Goal: Task Accomplishment & Management: Manage account settings

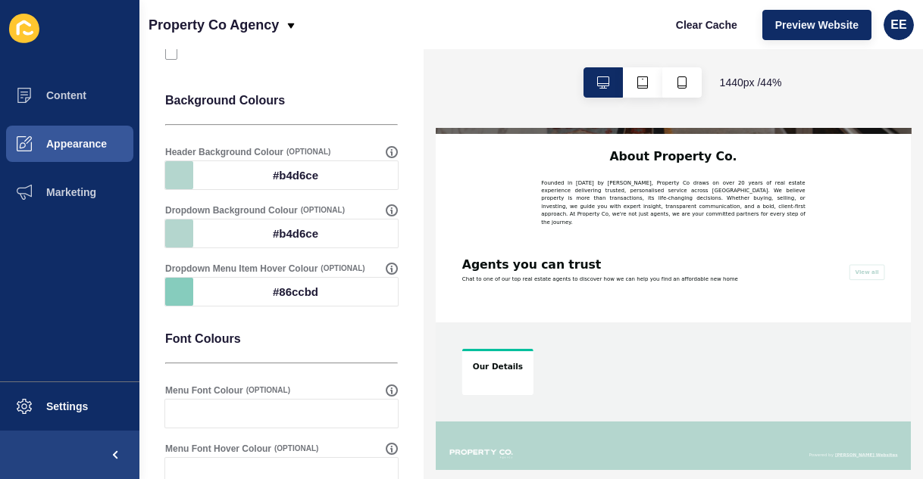
scroll to position [497, 0]
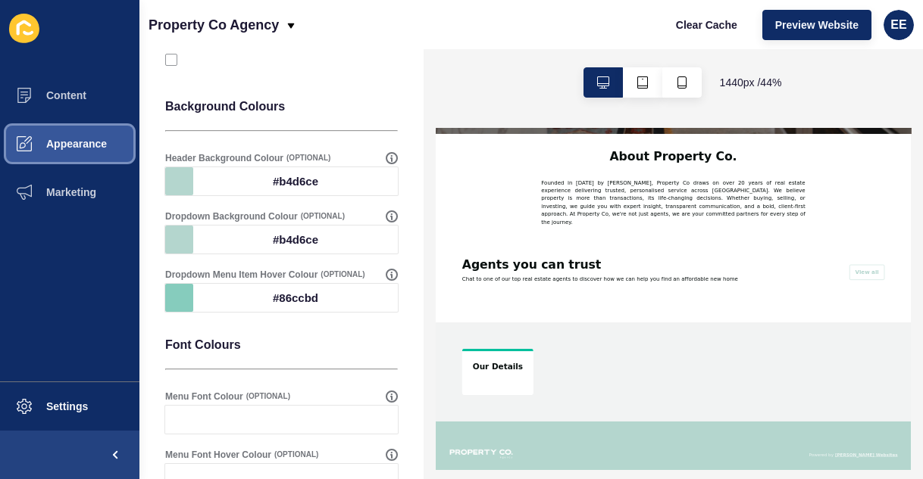
click at [101, 155] on button "Appearance" at bounding box center [69, 144] width 139 height 48
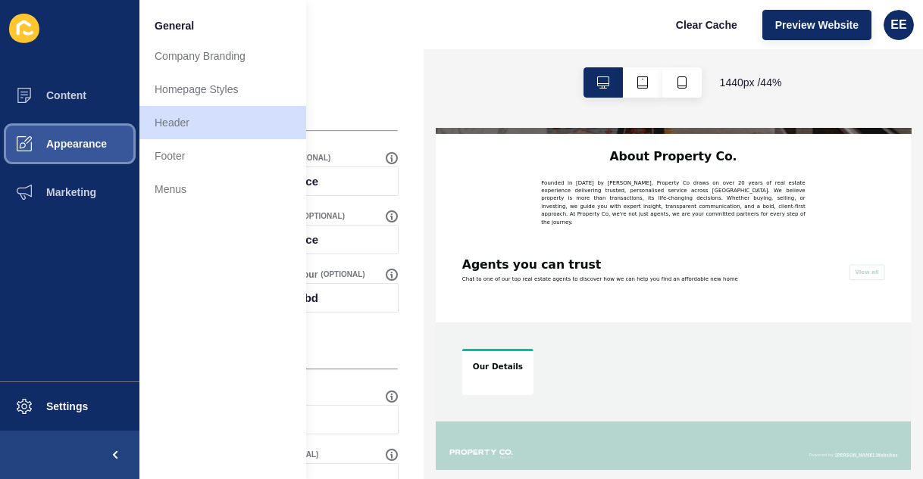
click at [74, 132] on button "Appearance" at bounding box center [69, 144] width 139 height 48
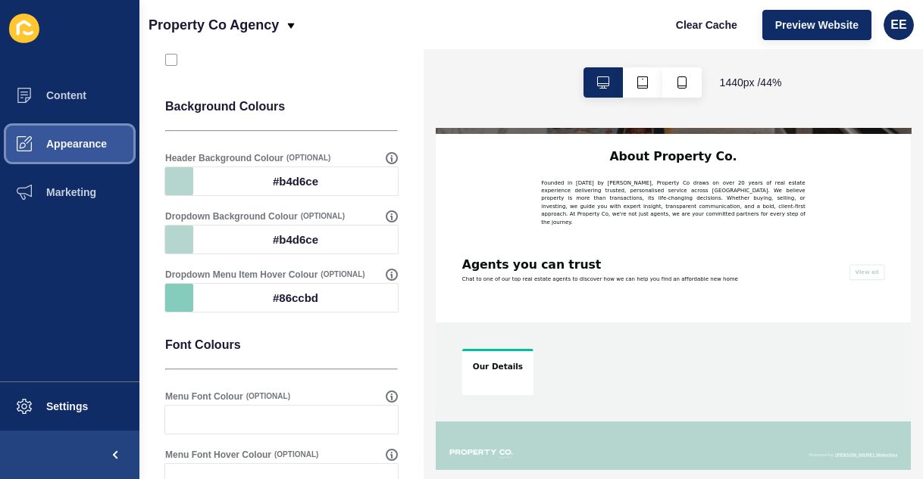
click at [87, 140] on span "Appearance" at bounding box center [52, 144] width 109 height 12
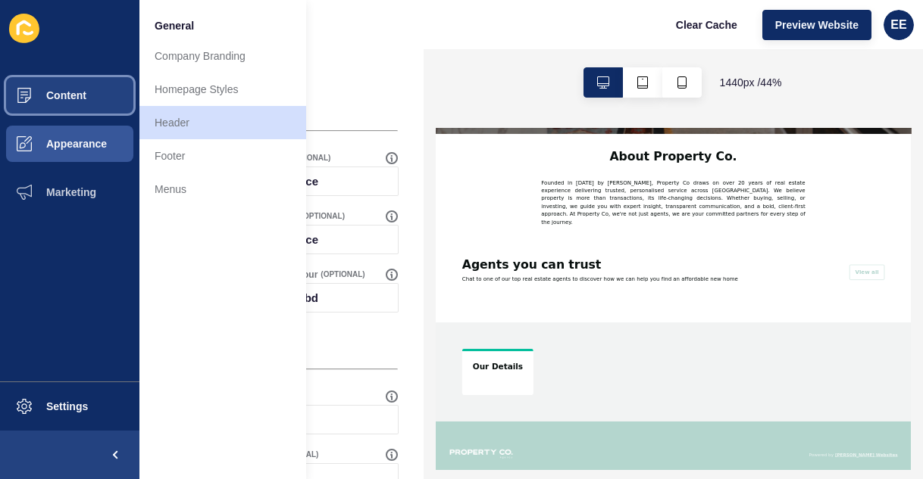
click at [84, 90] on span "Content" at bounding box center [42, 95] width 89 height 12
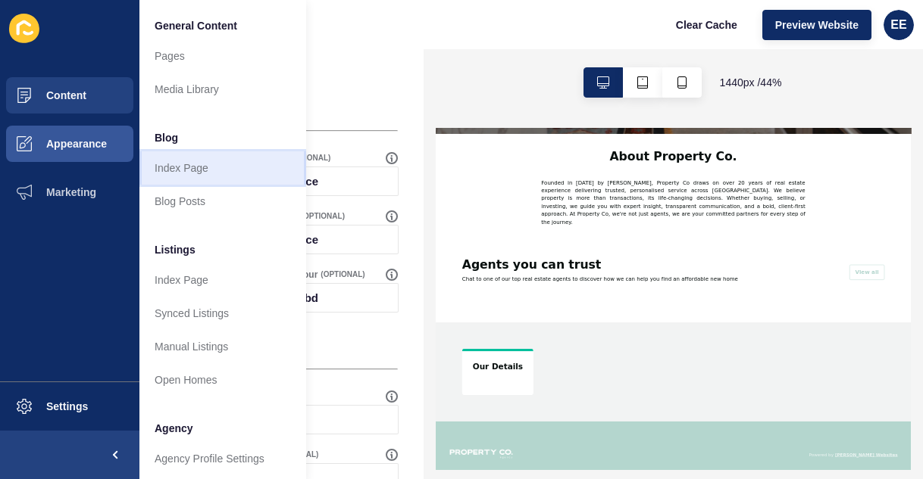
click at [198, 166] on link "Index Page" at bounding box center [222, 167] width 167 height 33
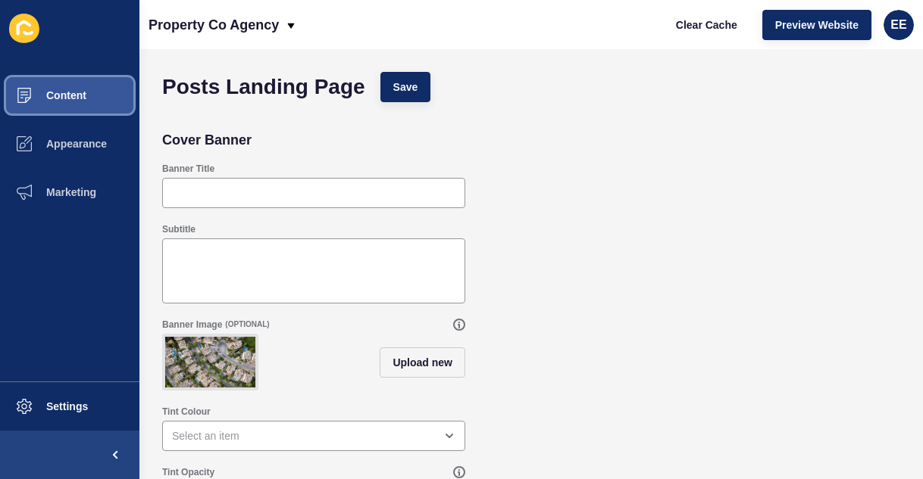
click at [52, 87] on button "Content" at bounding box center [69, 95] width 139 height 48
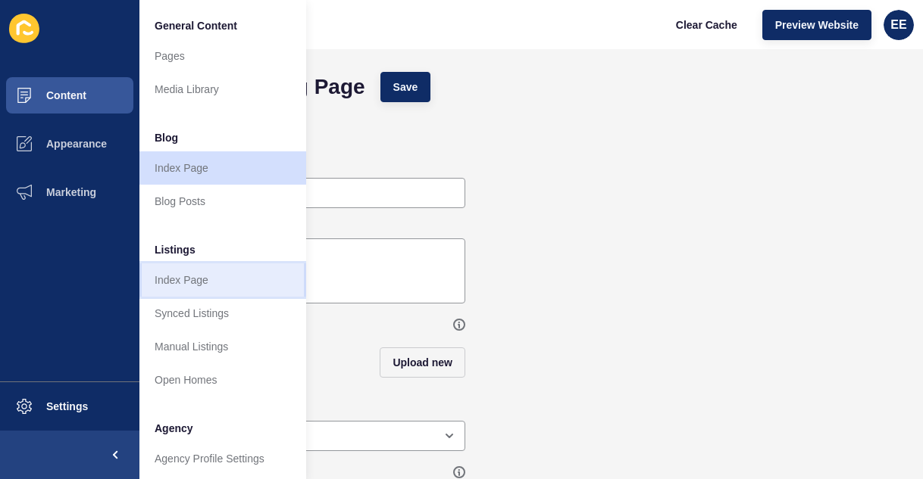
click at [191, 288] on link "Index Page" at bounding box center [222, 280] width 167 height 33
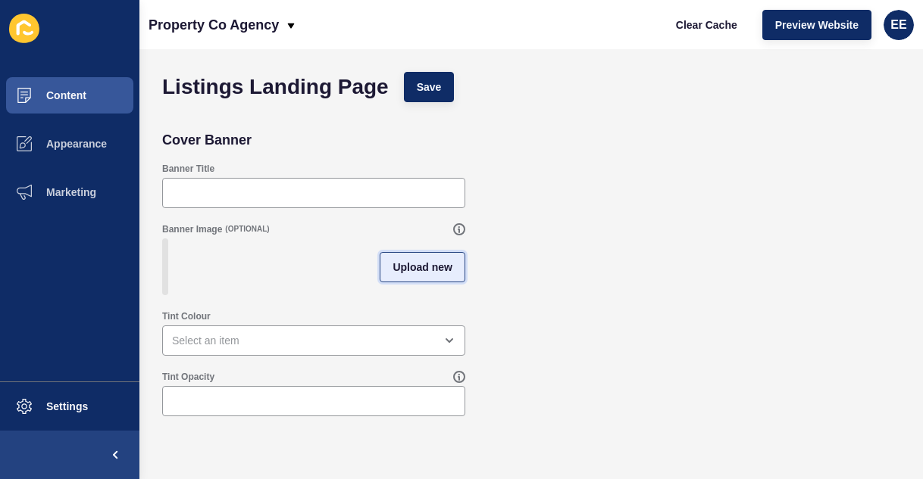
click at [407, 283] on button "Upload new" at bounding box center [422, 267] width 86 height 30
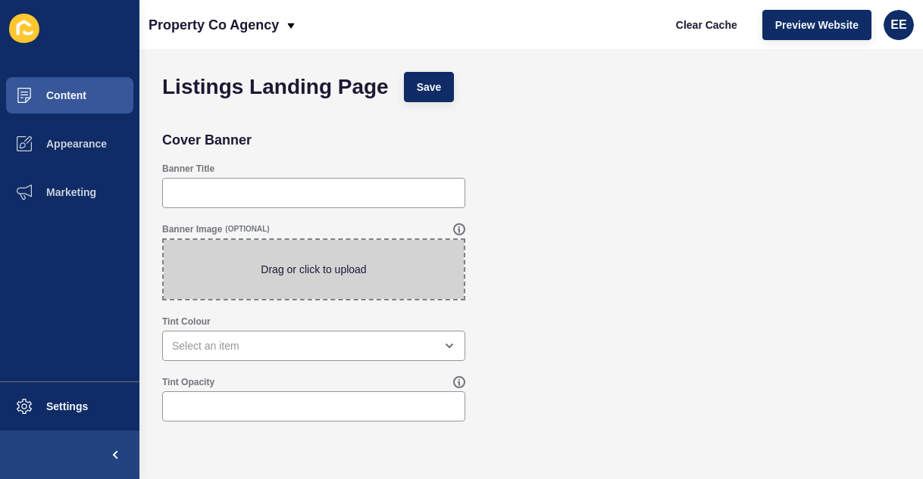
click at [315, 279] on span at bounding box center [314, 269] width 300 height 59
click at [164, 240] on input "Drag or click to upload" at bounding box center [164, 240] width 0 height 0
type input "C:\fakepath\aerial.jpg"
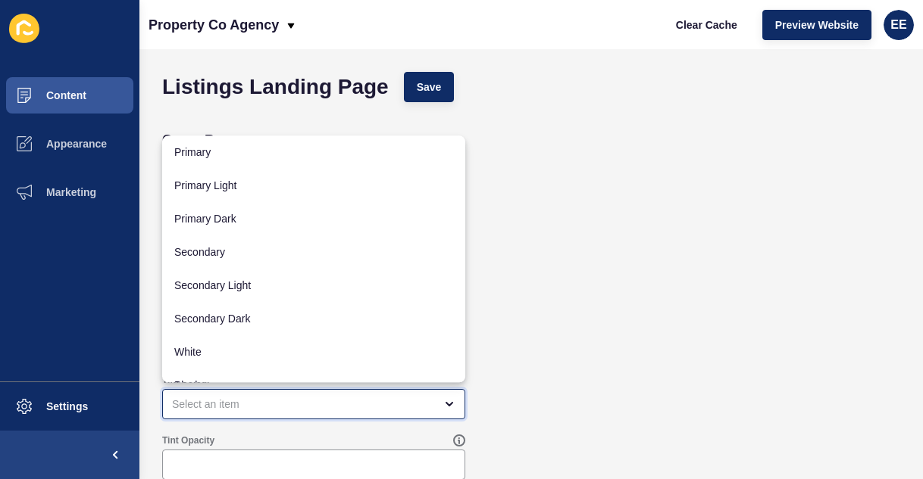
click at [301, 395] on div "close menu" at bounding box center [313, 404] width 303 height 30
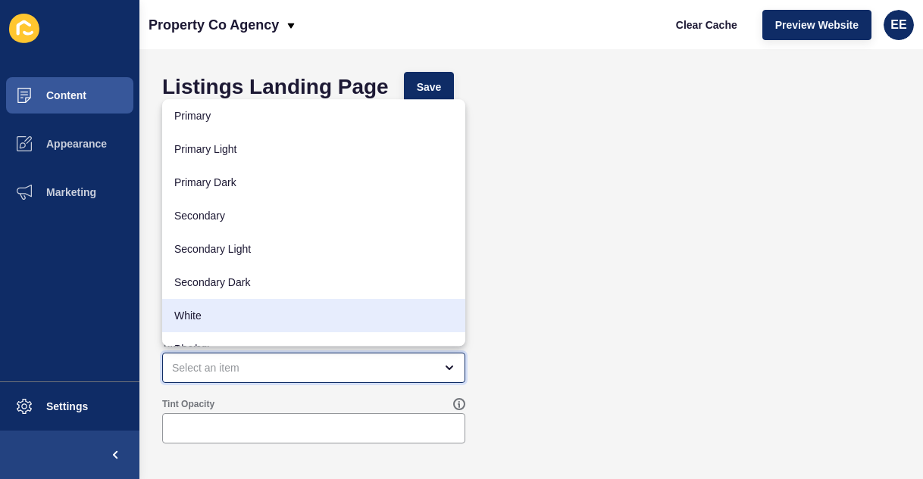
scroll to position [20, 0]
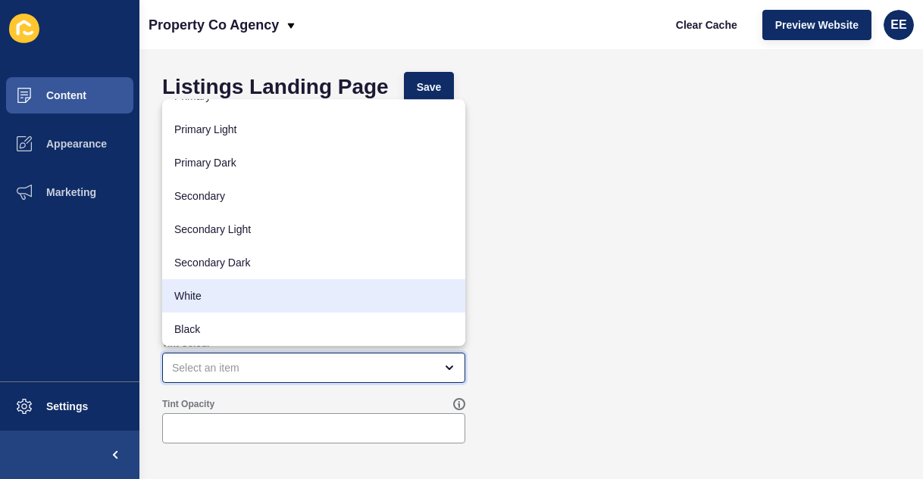
click at [261, 326] on span "Black" at bounding box center [313, 329] width 279 height 15
type input "Black"
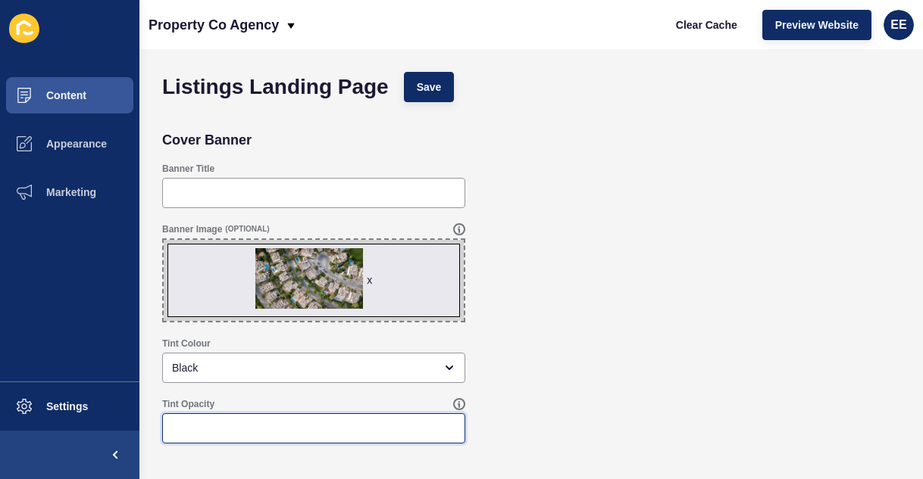
click at [253, 427] on input "Tint Opacity" at bounding box center [313, 428] width 283 height 15
type input ".30"
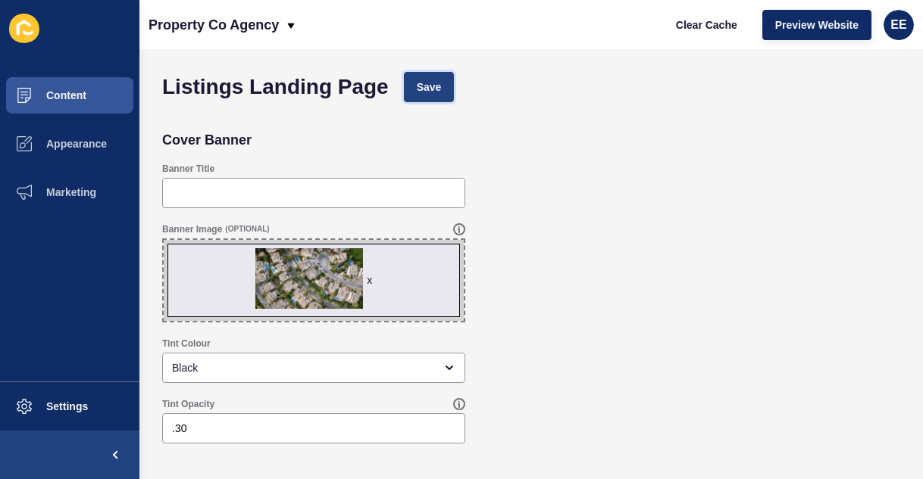
click at [433, 97] on button "Save" at bounding box center [429, 87] width 51 height 30
click at [445, 73] on button "Save" at bounding box center [429, 87] width 51 height 30
click at [433, 76] on button "Save" at bounding box center [429, 87] width 51 height 30
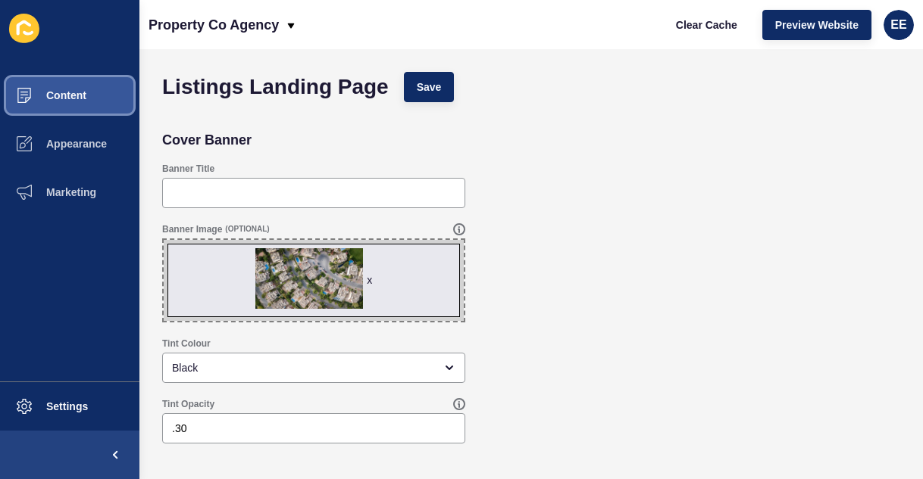
click at [62, 89] on span "Content" at bounding box center [42, 95] width 89 height 12
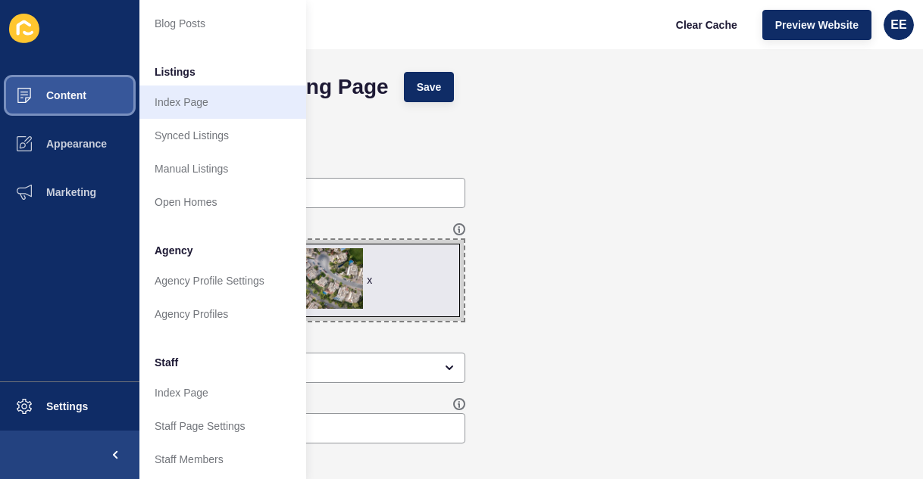
scroll to position [183, 0]
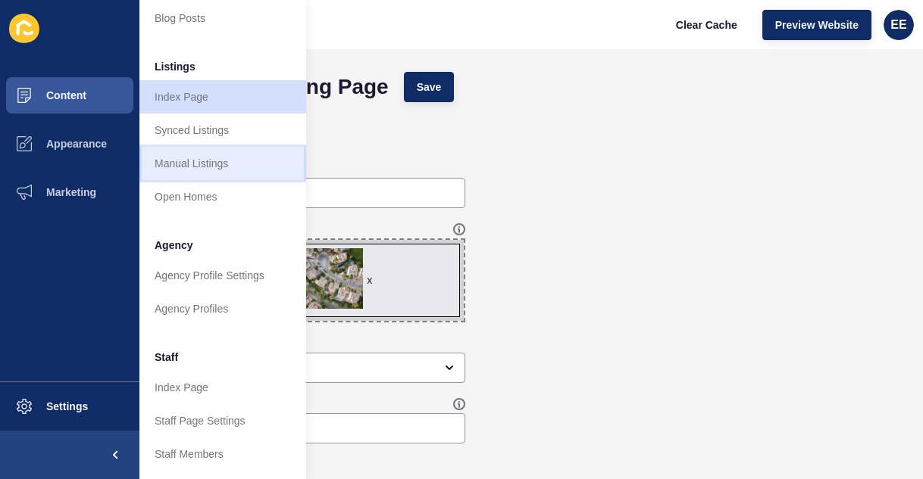
click at [222, 163] on link "Manual Listings" at bounding box center [222, 163] width 167 height 33
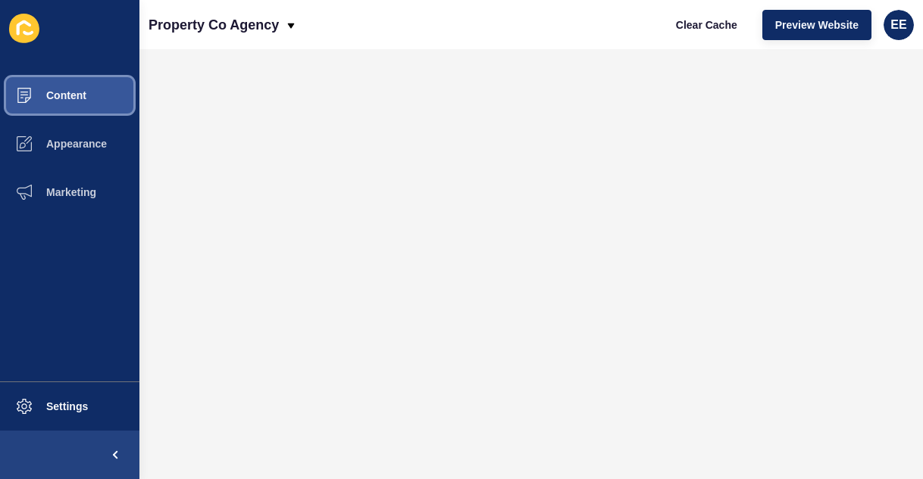
click at [71, 95] on span "Content" at bounding box center [42, 95] width 89 height 12
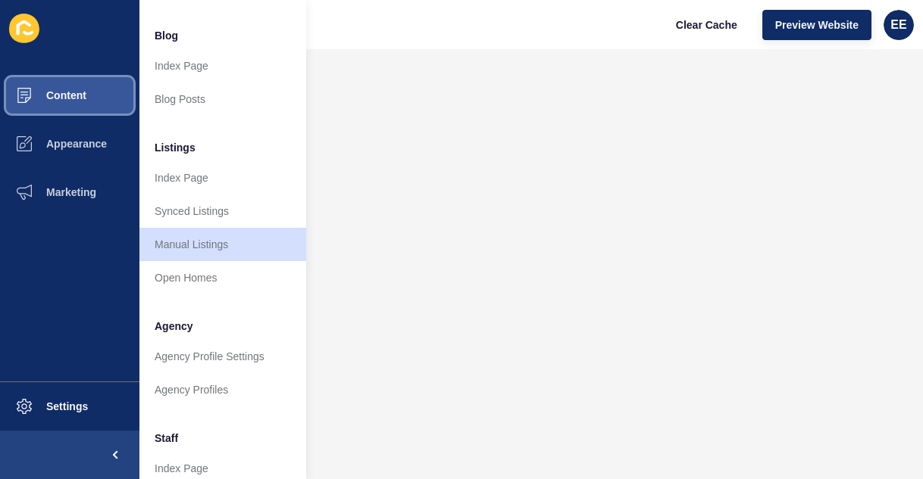
scroll to position [103, 0]
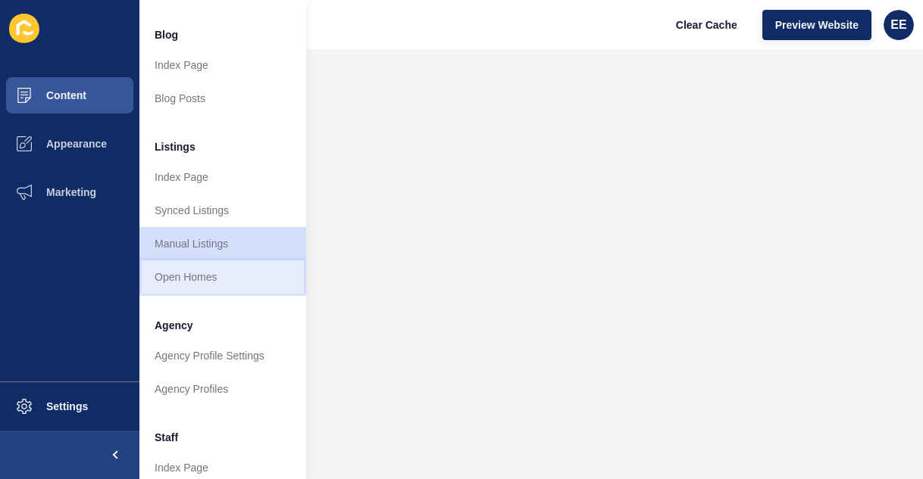
click at [242, 278] on link "Open Homes" at bounding box center [222, 277] width 167 height 33
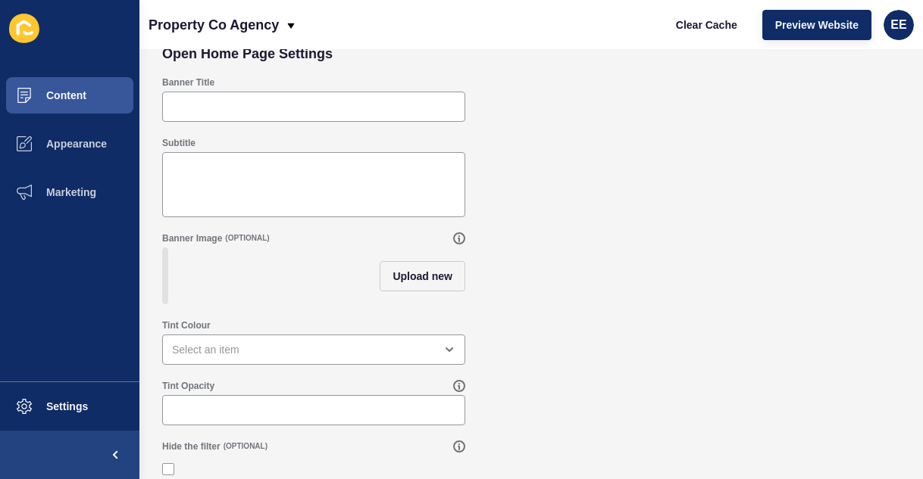
scroll to position [87, 0]
click at [440, 280] on span "Upload new" at bounding box center [422, 275] width 60 height 15
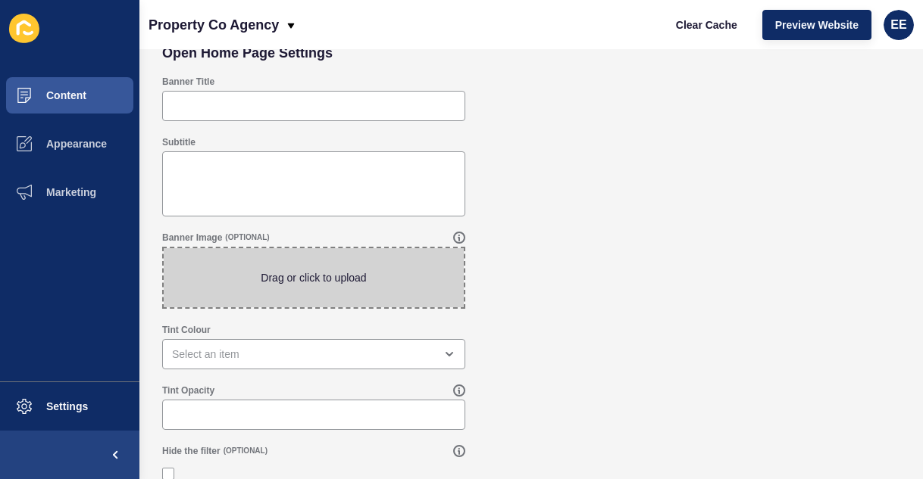
click at [348, 267] on span at bounding box center [314, 277] width 300 height 59
click at [164, 248] on input "Drag or click to upload" at bounding box center [164, 248] width 0 height 0
type input "C:\fakepath\aerial.jpg"
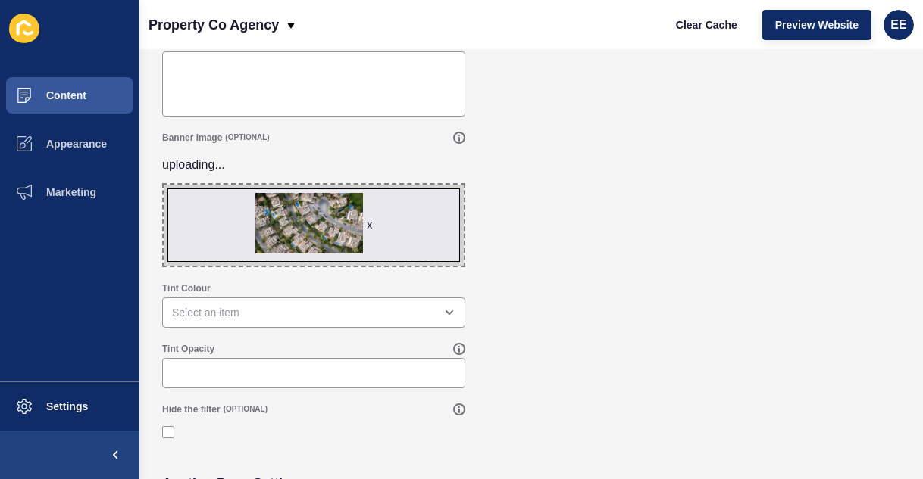
scroll to position [197, 0]
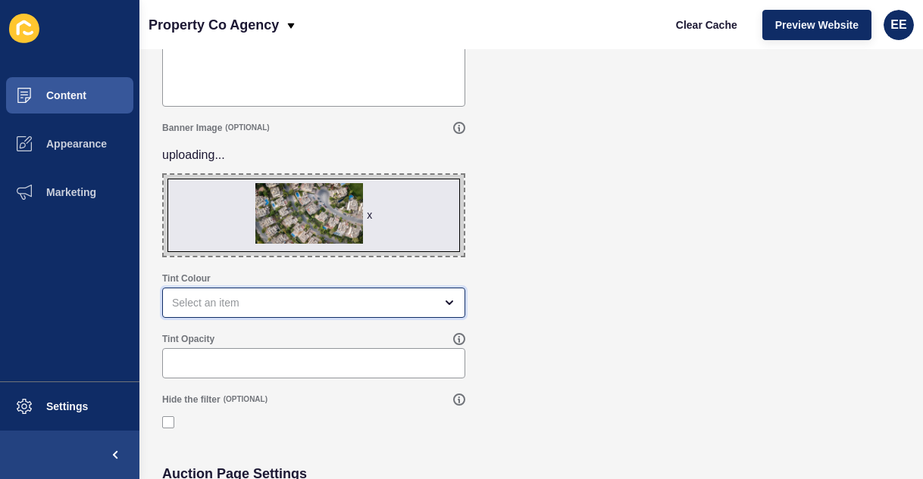
click at [297, 291] on div "open menu" at bounding box center [313, 303] width 303 height 30
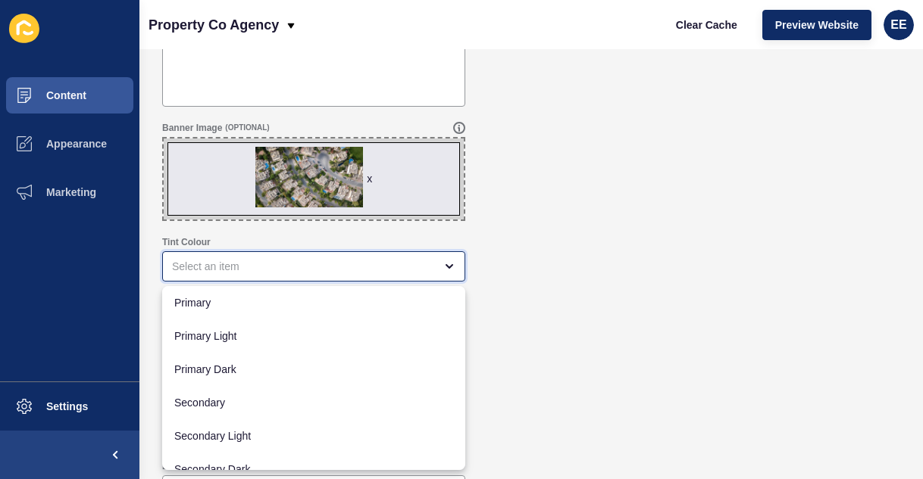
scroll to position [82, 0]
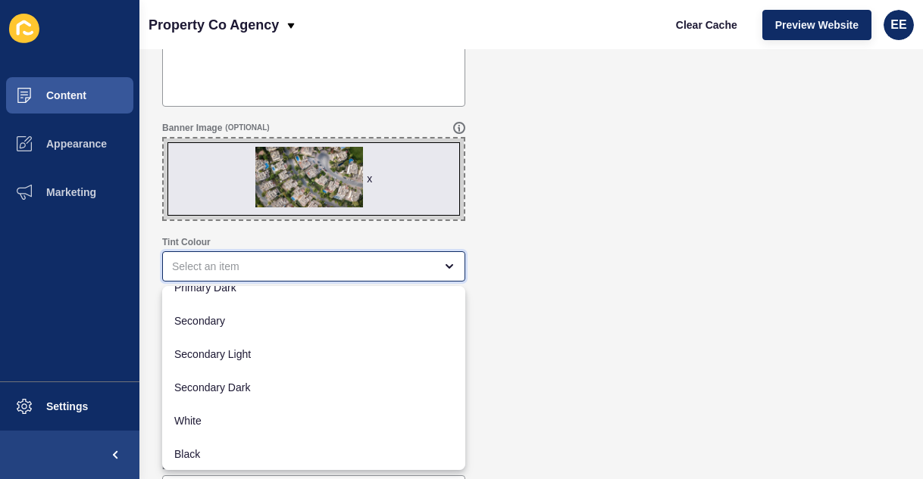
click at [236, 453] on span "Black" at bounding box center [313, 454] width 279 height 15
type input "Black"
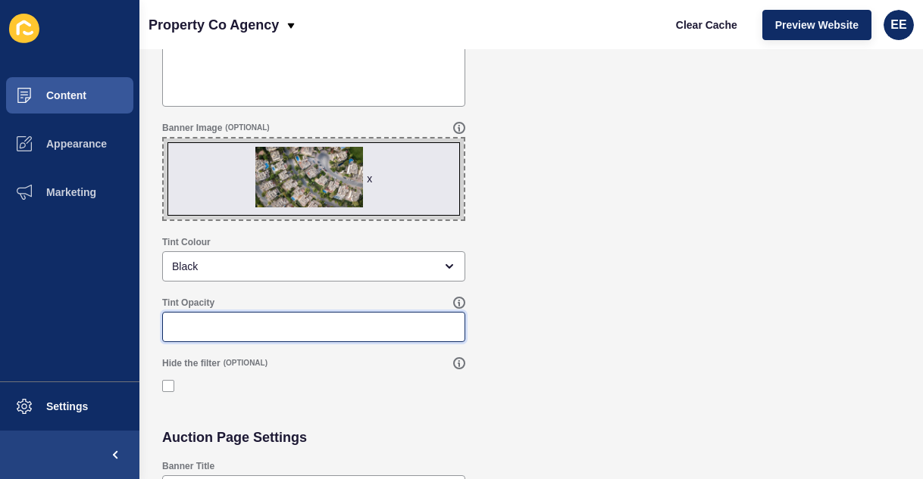
click at [320, 323] on input "Tint Opacity" at bounding box center [313, 327] width 283 height 15
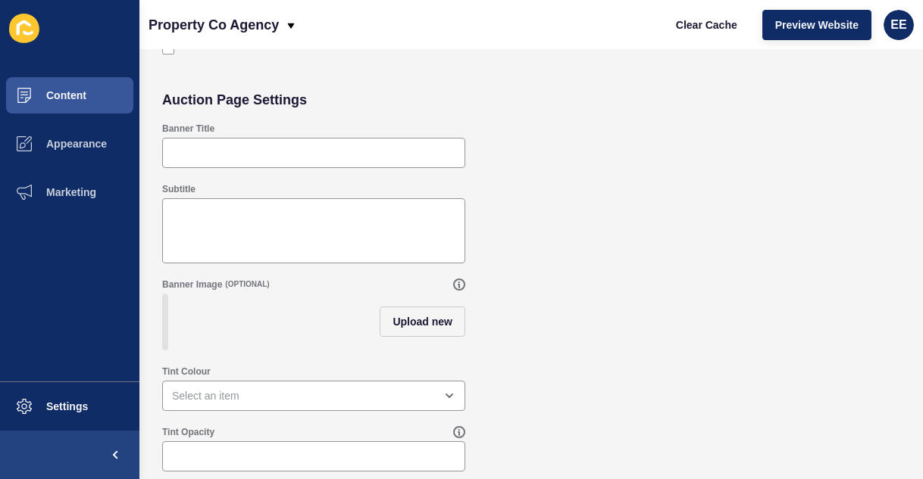
type input ".30"
click at [438, 317] on span "Upload new" at bounding box center [422, 321] width 60 height 15
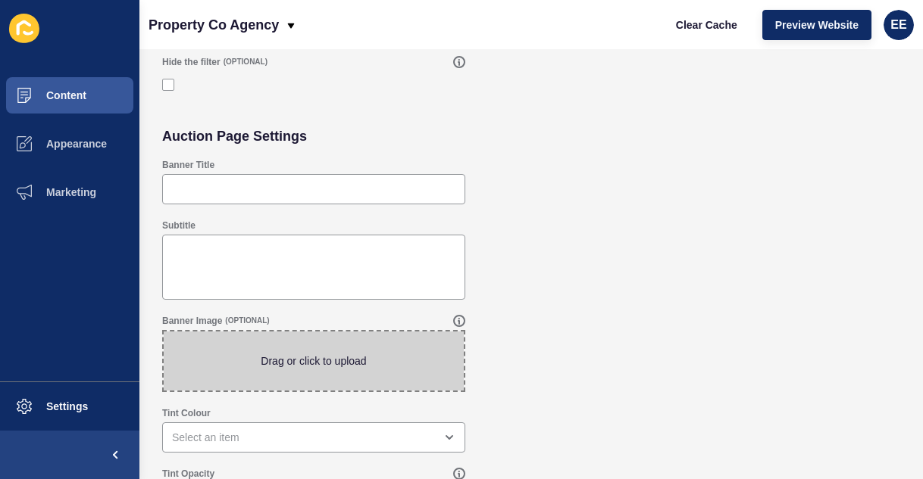
scroll to position [538, 0]
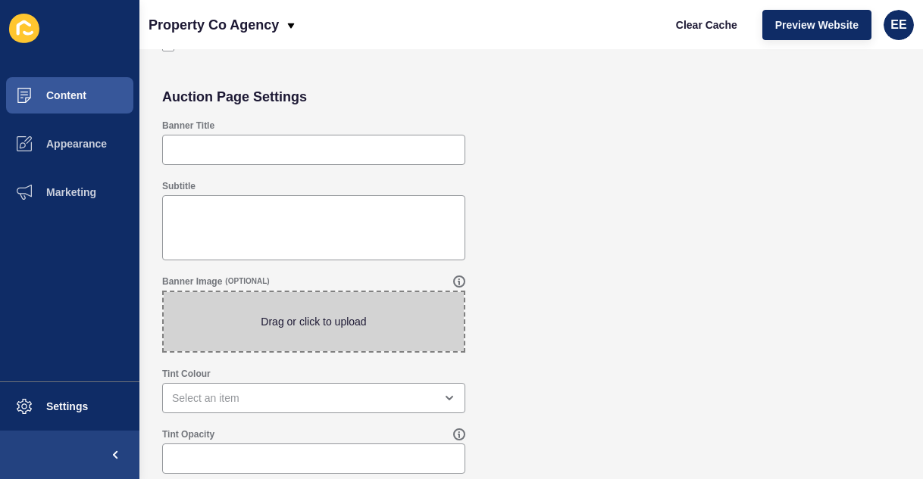
click at [330, 317] on span at bounding box center [314, 321] width 300 height 59
click at [164, 292] on input "Drag or click to upload" at bounding box center [164, 292] width 0 height 0
type input "C:\fakepath\aerial.jpg"
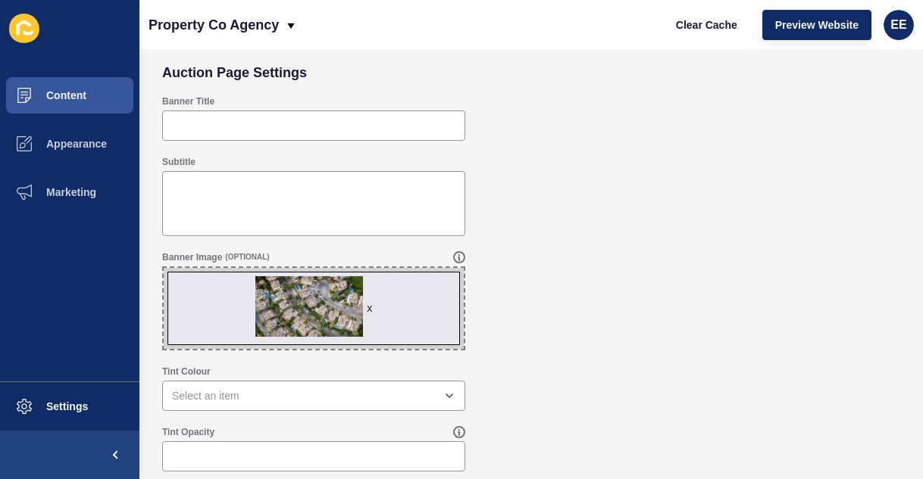
scroll to position [560, 0]
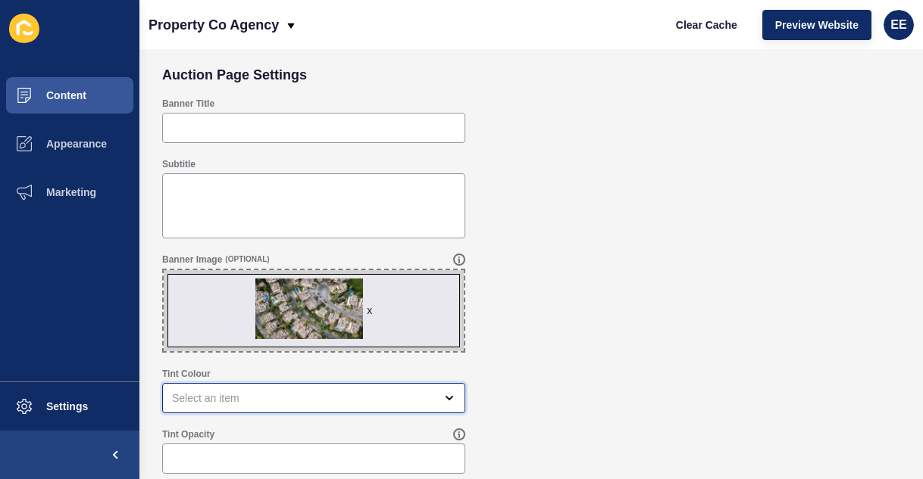
click at [326, 388] on div "open menu" at bounding box center [313, 398] width 303 height 30
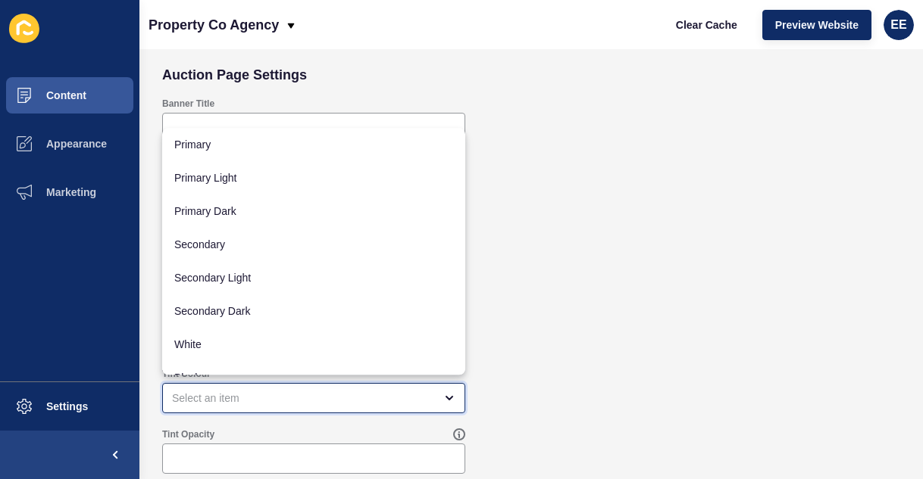
scroll to position [20, 0]
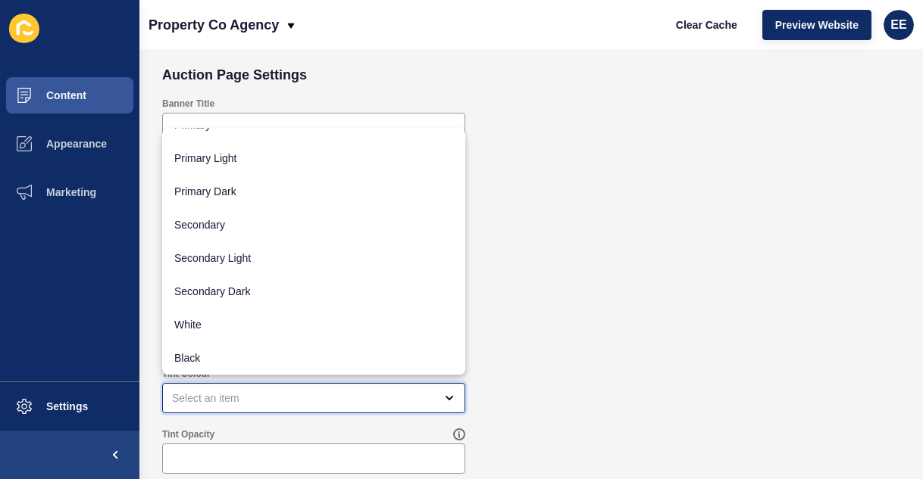
click at [255, 357] on span "Black" at bounding box center [313, 358] width 279 height 15
type input "Black"
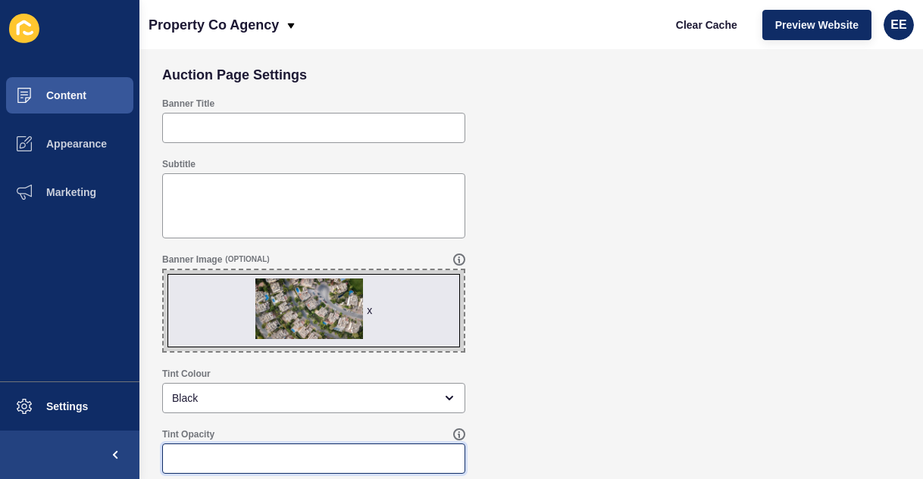
click at [270, 461] on input "Tint Opacity" at bounding box center [313, 458] width 283 height 15
type input ".30"
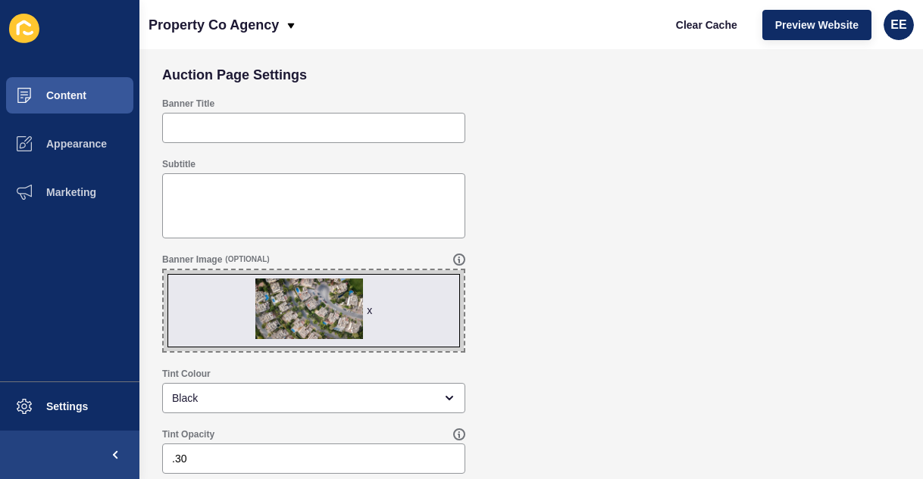
click at [497, 391] on div "Tint Colour Black" at bounding box center [531, 391] width 753 height 61
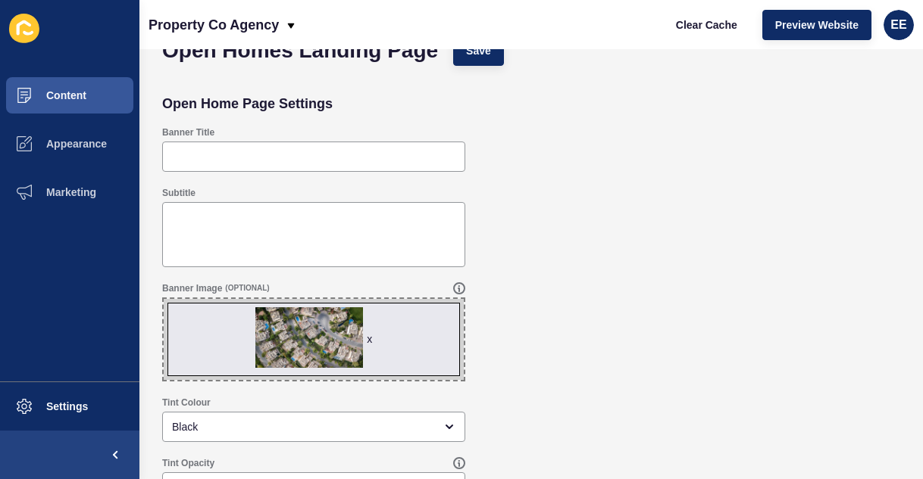
scroll to position [0, 0]
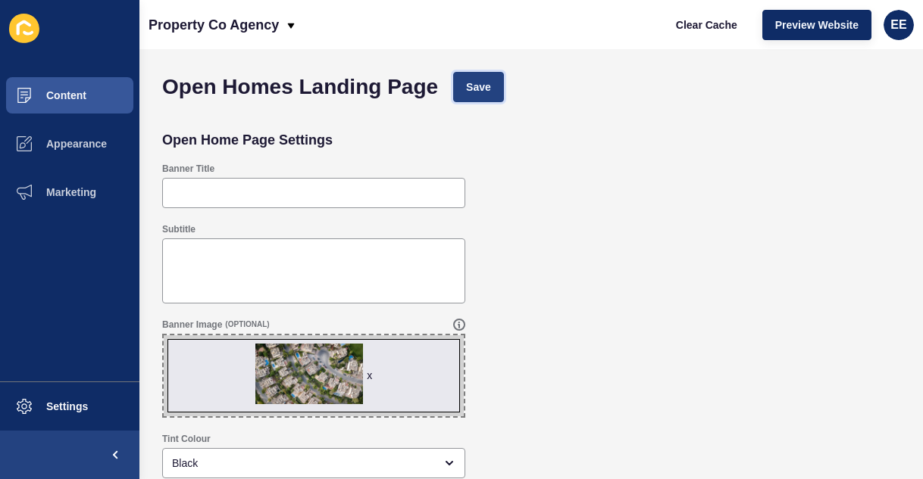
click at [484, 80] on span "Save" at bounding box center [478, 87] width 25 height 15
click at [486, 87] on span "Save" at bounding box center [478, 87] width 25 height 15
